Goal: Information Seeking & Learning: Learn about a topic

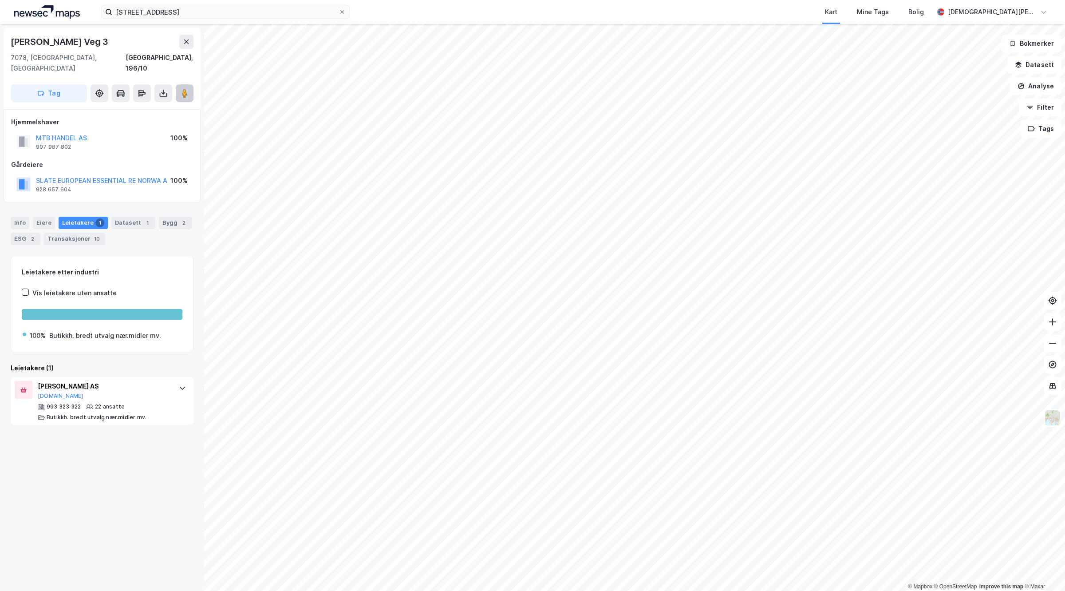
click at [186, 89] on image at bounding box center [184, 93] width 5 height 9
